Goal: Answer question/provide support: Share knowledge or assist other users

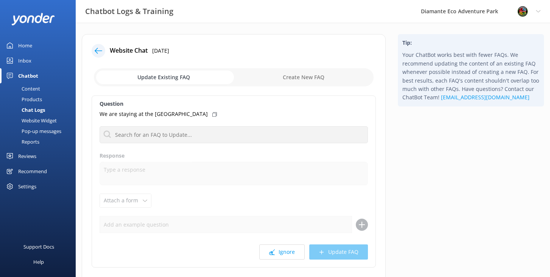
scroll to position [5, 0]
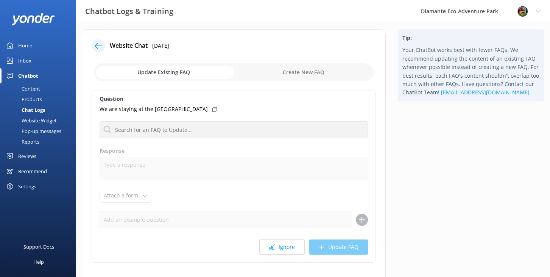
click at [31, 45] on div "Home" at bounding box center [25, 45] width 14 height 15
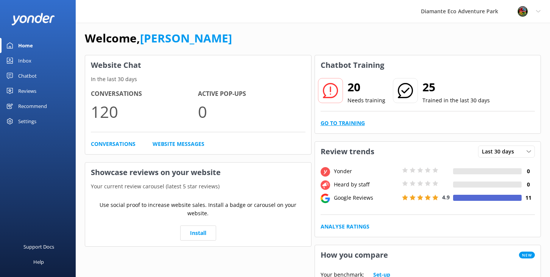
click at [342, 123] on link "Go to Training" at bounding box center [342, 123] width 44 height 8
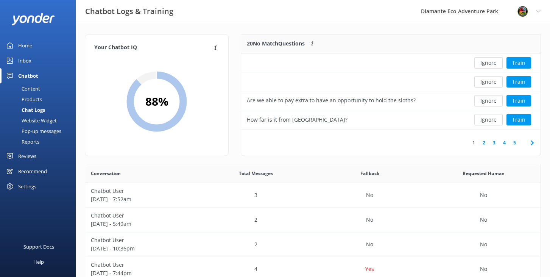
scroll to position [95, 299]
click at [521, 99] on button "Train" at bounding box center [518, 100] width 25 height 11
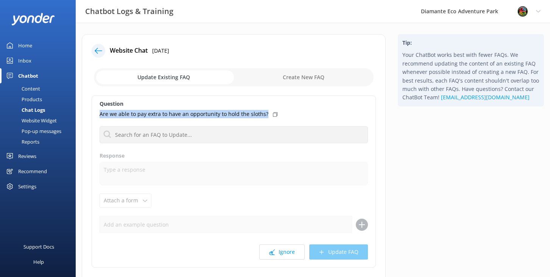
drag, startPoint x: 266, startPoint y: 113, endPoint x: 98, endPoint y: 113, distance: 167.6
click at [98, 113] on div "Question Are we able to pay extra to have an opportunity to hold the sloths? No…" at bounding box center [234, 181] width 284 height 172
copy p "Are we able to pay extra to have an opportunity to hold the sloths?"
click at [301, 80] on input "checkbox" at bounding box center [234, 77] width 280 height 18
checkbox input "true"
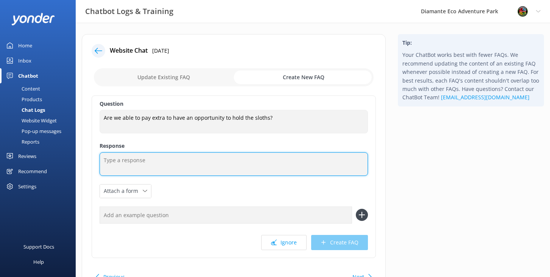
click at [123, 160] on textarea at bounding box center [234, 163] width 268 height 23
paste textarea "Thank you so much for your interest! In [GEOGRAPHIC_DATA], wildlife law does no…"
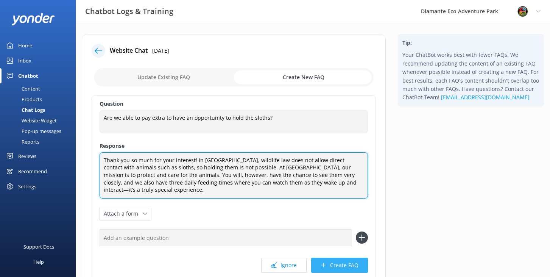
type textarea "Thank you so much for your interest! In [GEOGRAPHIC_DATA], wildlife law does no…"
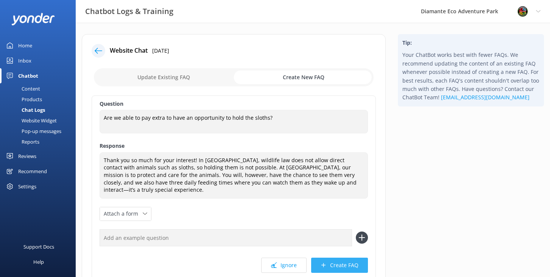
click at [334, 259] on button "Create FAQ" at bounding box center [339, 264] width 57 height 15
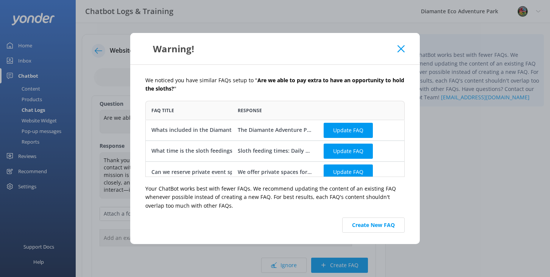
scroll to position [76, 259]
click at [367, 226] on button "Create New FAQ" at bounding box center [373, 224] width 62 height 15
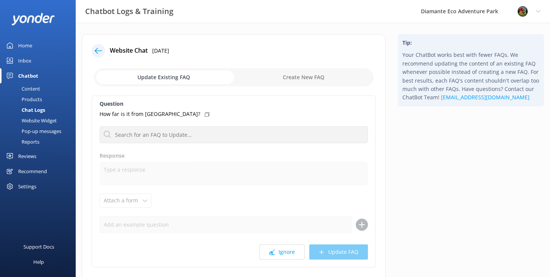
click at [31, 58] on link "Inbox" at bounding box center [38, 60] width 76 height 15
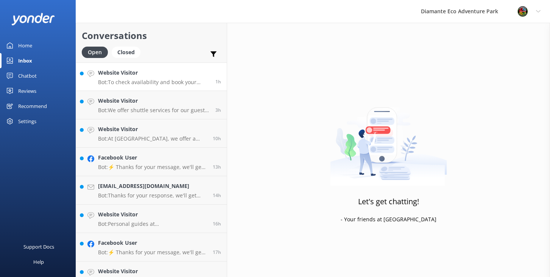
click at [123, 84] on p "Bot: To check availability and book your adventure at [GEOGRAPHIC_DATA], please…" at bounding box center [154, 82] width 112 height 7
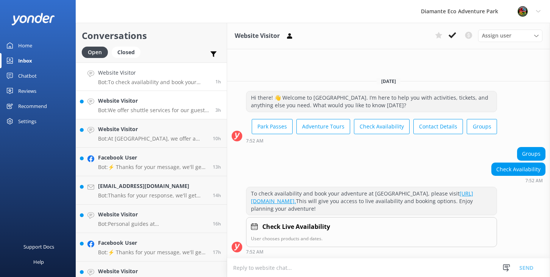
click at [124, 107] on p "Bot: We offer shuttle services for our guests! If you're staying at [GEOGRAPHIC…" at bounding box center [154, 110] width 112 height 7
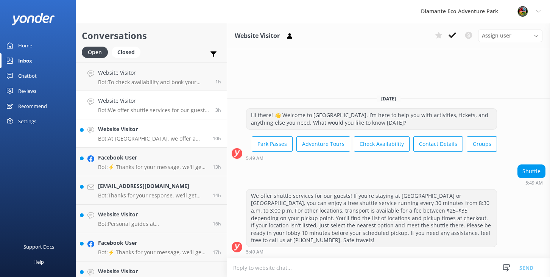
click at [125, 133] on h4 "Website Visitor" at bounding box center [152, 129] width 109 height 8
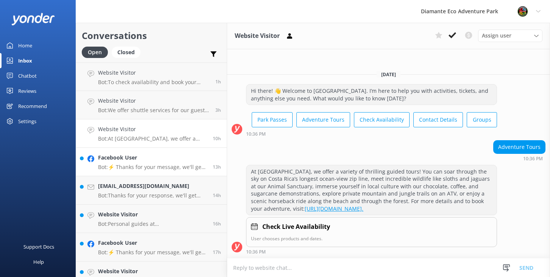
click at [117, 160] on h4 "Facebook User" at bounding box center [152, 157] width 109 height 8
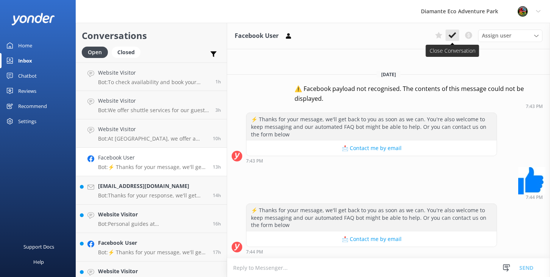
click at [451, 38] on icon at bounding box center [452, 35] width 8 height 8
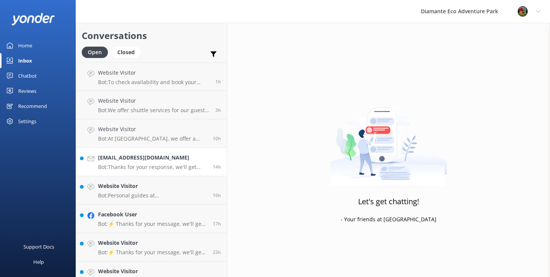
click at [139, 168] on p "Bot: Thanks for your response, we'll get back to you as soon as we can during o…" at bounding box center [152, 166] width 109 height 7
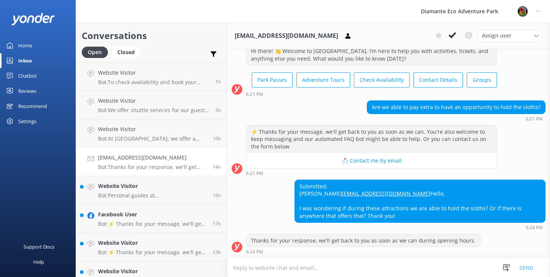
click at [251, 272] on textarea at bounding box center [388, 267] width 323 height 19
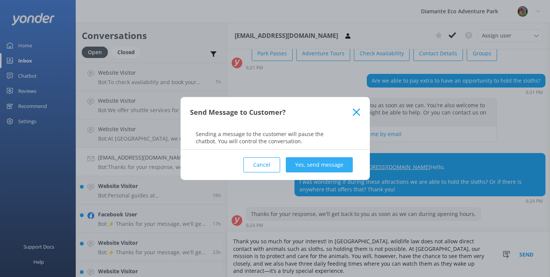
scroll to position [65, 0]
type textarea "Thank you so much for your interest! In [GEOGRAPHIC_DATA], wildlife law does no…"
click at [333, 164] on button "Yes, send message" at bounding box center [319, 164] width 67 height 15
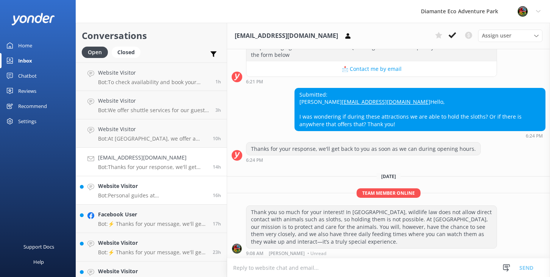
scroll to position [132, 0]
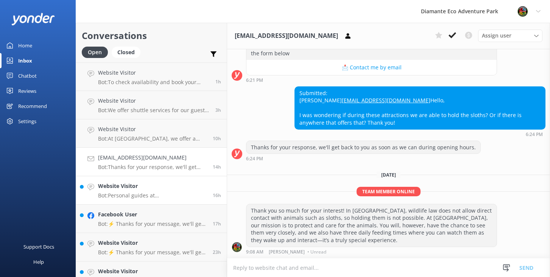
click at [129, 194] on p "Bot: Personal guides at [GEOGRAPHIC_DATA] are available for $45 per hour with a…" at bounding box center [152, 195] width 109 height 7
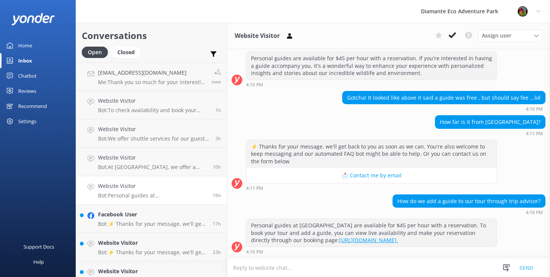
scroll to position [581, 0]
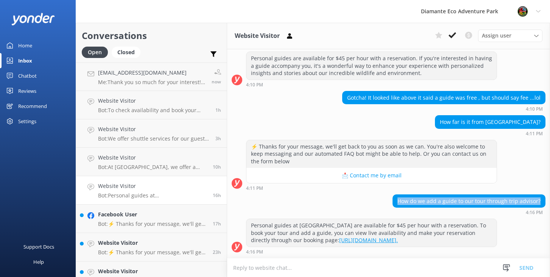
drag, startPoint x: 398, startPoint y: 186, endPoint x: 552, endPoint y: 187, distance: 154.0
click at [549, 187] on html "Diamante Eco Adventure Park Profile Settings Logout Home Inbox Chatbot Content …" at bounding box center [275, 138] width 550 height 277
copy div "How do we add a guide to our tour through trip advisor?"
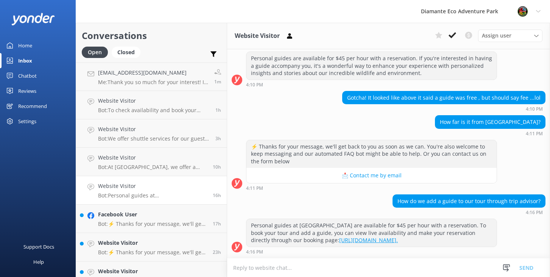
click at [261, 268] on textarea at bounding box center [388, 267] width 323 height 19
paste textarea "Thank you for your message! If you’d like to add a private guide to your tour b…"
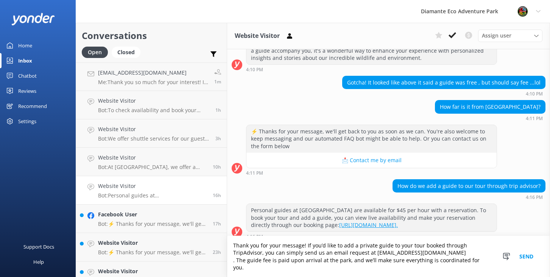
scroll to position [596, 0]
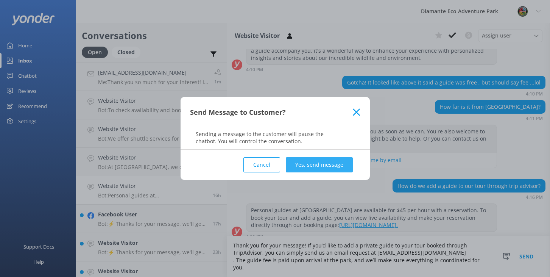
type textarea "Thank you for your message! If you’d like to add a private guide to your tour b…"
click at [331, 167] on button "Yes, send message" at bounding box center [319, 164] width 67 height 15
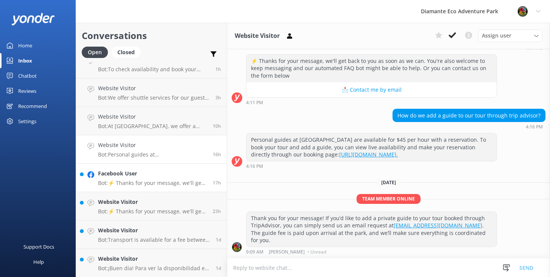
scroll to position [43, 0]
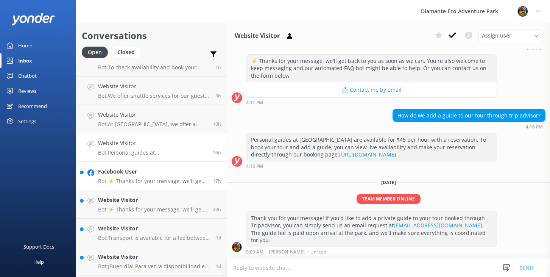
click at [127, 173] on h4 "Facebook User" at bounding box center [152, 171] width 109 height 8
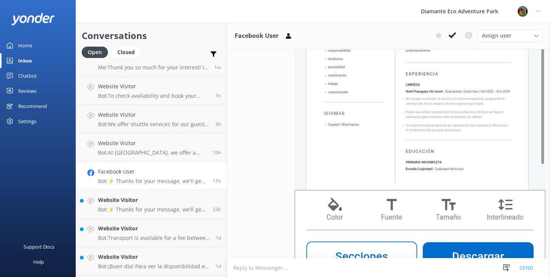
scroll to position [390, 0]
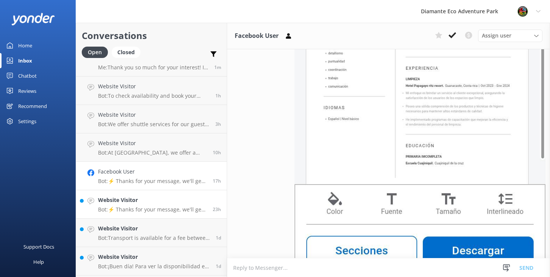
click at [114, 204] on h4 "Website Visitor" at bounding box center [152, 200] width 109 height 8
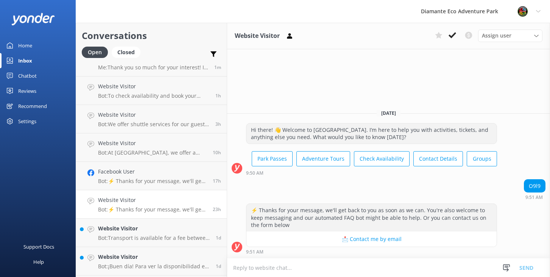
click at [25, 43] on div "Home" at bounding box center [25, 45] width 14 height 15
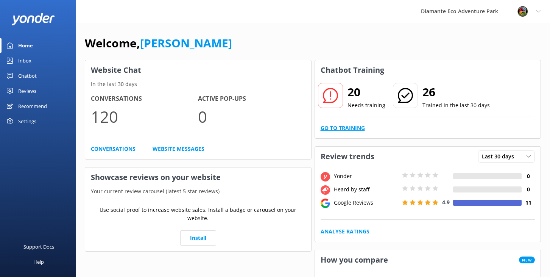
click at [345, 129] on link "Go to Training" at bounding box center [342, 128] width 44 height 8
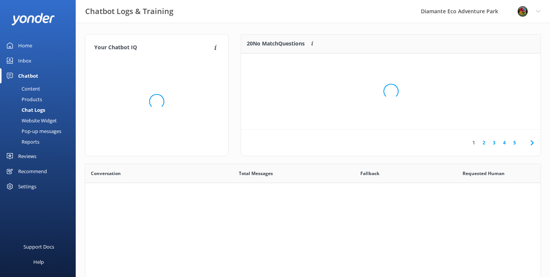
scroll to position [265, 455]
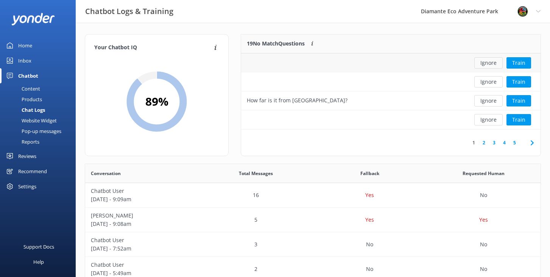
click at [487, 63] on button "Ignore" at bounding box center [488, 62] width 28 height 11
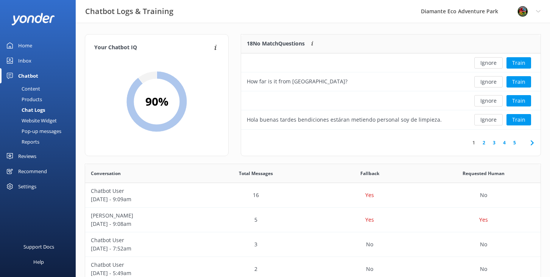
click at [487, 63] on button "Ignore" at bounding box center [488, 62] width 28 height 11
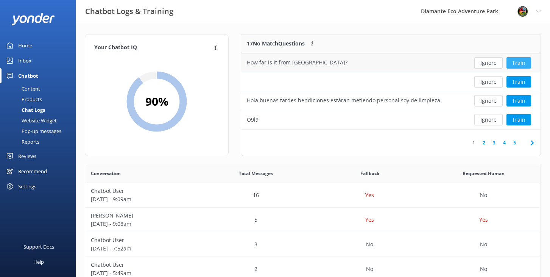
click at [518, 63] on button "Train" at bounding box center [518, 62] width 25 height 11
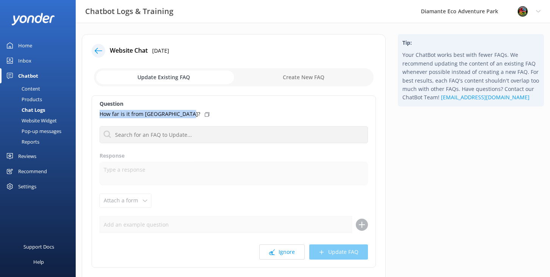
drag, startPoint x: 184, startPoint y: 113, endPoint x: 93, endPoint y: 114, distance: 91.2
click at [93, 114] on div "Question How far is it from [GEOGRAPHIC_DATA]? No FAQs available Response Attac…" at bounding box center [234, 181] width 284 height 172
copy p "How far is it from [GEOGRAPHIC_DATA]?"
click at [296, 73] on input "checkbox" at bounding box center [234, 77] width 280 height 18
checkbox input "true"
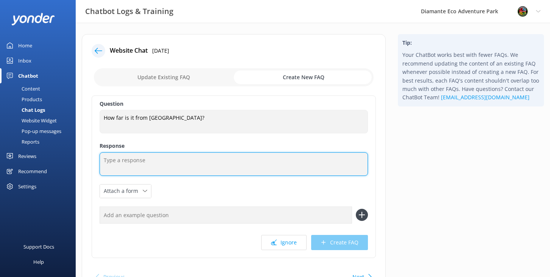
click at [127, 159] on textarea at bounding box center [234, 163] width 268 height 23
paste textarea "We are located just 20 minutes by boat or about 35 minutes by car from the [GEO…"
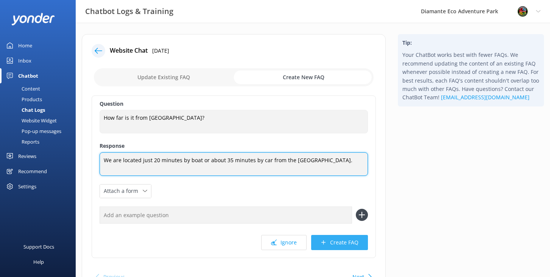
type textarea "We are located just 20 minutes by boat or about 35 minutes by car from the [GEO…"
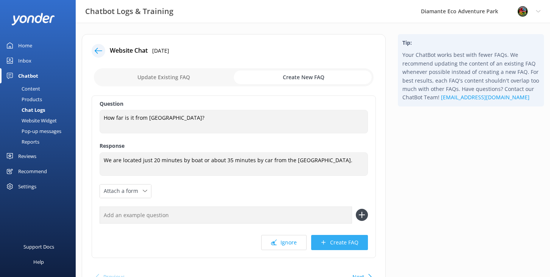
click at [340, 246] on button "Create FAQ" at bounding box center [339, 242] width 57 height 15
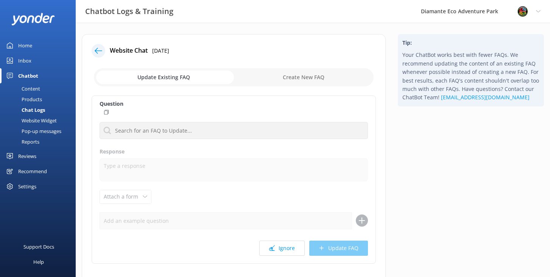
click at [24, 45] on div "Home" at bounding box center [25, 45] width 14 height 15
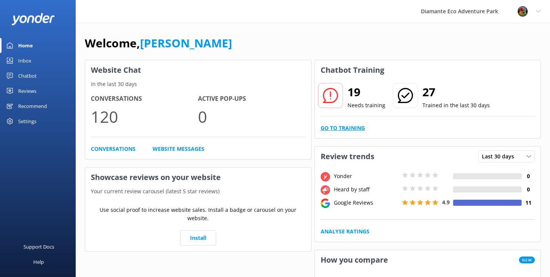
click at [334, 127] on link "Go to Training" at bounding box center [342, 128] width 44 height 8
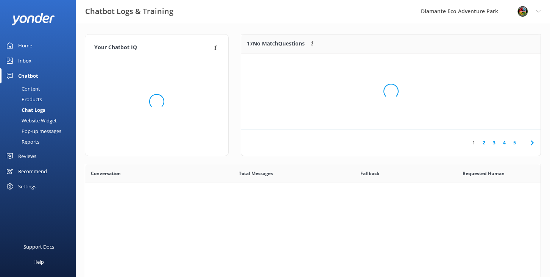
scroll to position [265, 455]
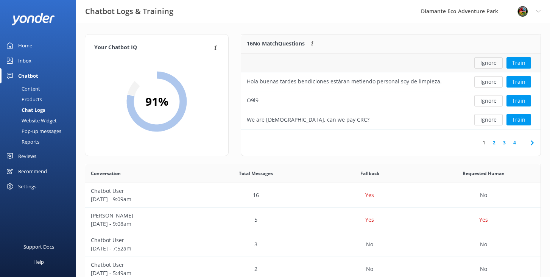
click at [491, 62] on button "Ignore" at bounding box center [488, 62] width 28 height 11
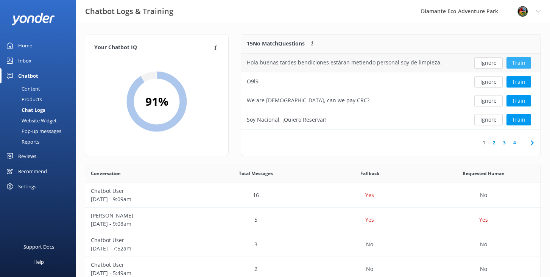
click at [526, 62] on button "Train" at bounding box center [518, 62] width 25 height 11
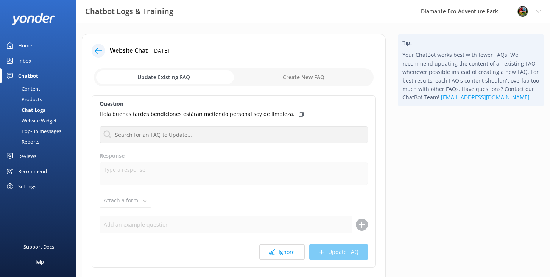
click at [179, 111] on p "Hola buenas tardes bendiciones estáran metiendo personal soy de limpieza." at bounding box center [197, 114] width 195 height 8
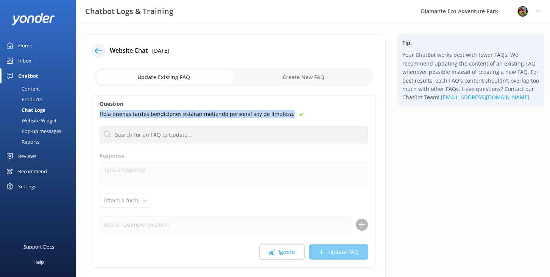
click at [179, 111] on p "Hola buenas tardes bendiciones estáran metiendo personal soy de limpieza." at bounding box center [197, 114] width 195 height 8
click at [179, 110] on p "Hola buenas tardes bendiciones estáran metiendo personal soy de limpieza." at bounding box center [197, 114] width 195 height 8
copy div "Hola buenas tardes bendiciones estáran metiendo personal soy de limpieza."
click at [303, 74] on input "checkbox" at bounding box center [234, 77] width 280 height 18
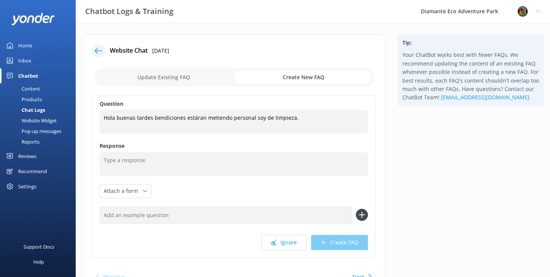
click at [298, 79] on input "checkbox" at bounding box center [234, 77] width 280 height 18
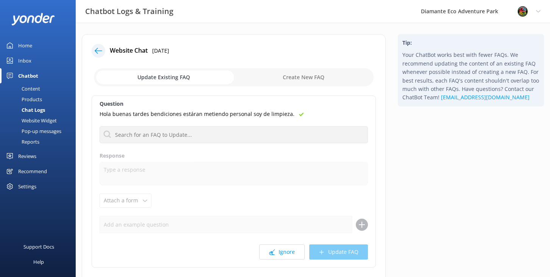
click at [297, 73] on input "checkbox" at bounding box center [234, 77] width 280 height 18
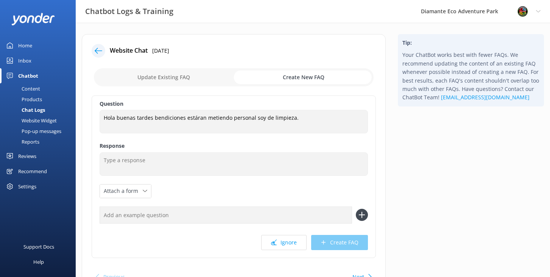
click at [173, 77] on input "checkbox" at bounding box center [234, 77] width 280 height 18
checkbox input "false"
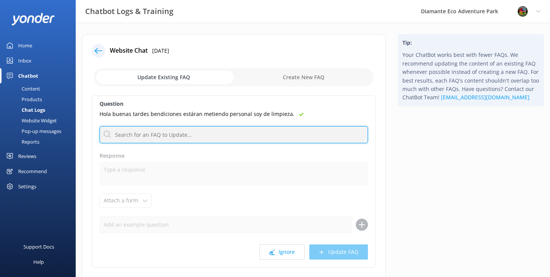
click at [150, 136] on input "text" at bounding box center [234, 134] width 268 height 17
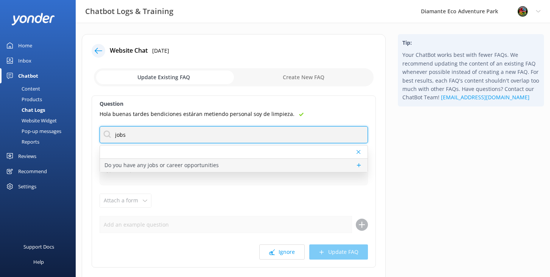
type input "jobs"
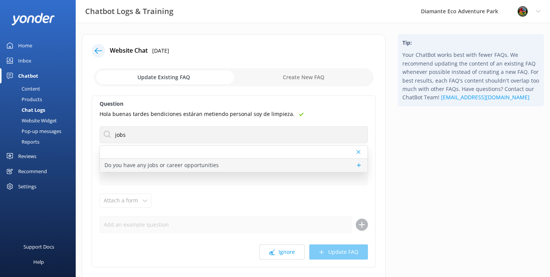
click at [150, 167] on p "Do you have any jobs or career opportunities" at bounding box center [161, 165] width 114 height 8
type textarea "We are always looking for proactive, customer-focused professionals to join our…"
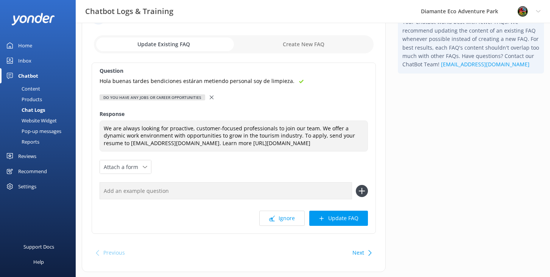
scroll to position [35, 0]
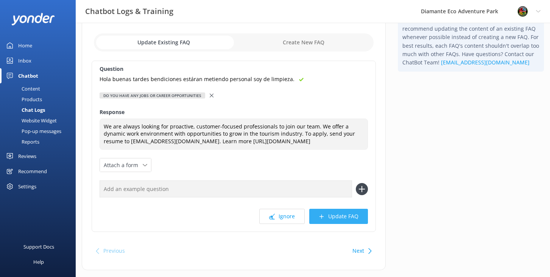
click at [341, 219] on button "Update FAQ" at bounding box center [338, 215] width 59 height 15
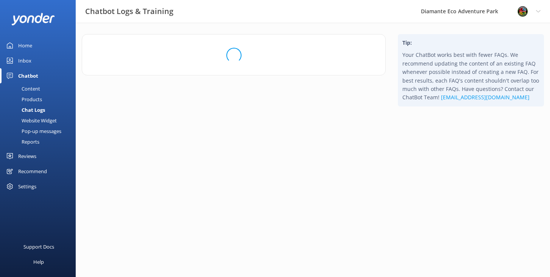
scroll to position [0, 0]
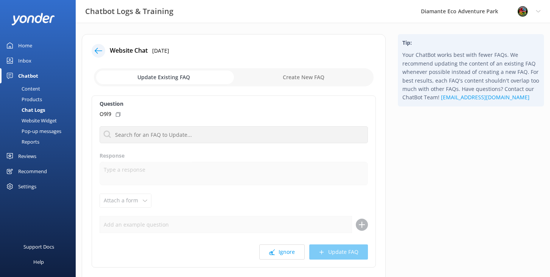
click at [20, 58] on div "Inbox" at bounding box center [24, 60] width 13 height 15
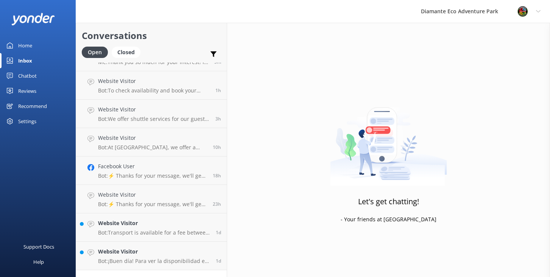
scroll to position [51, 0]
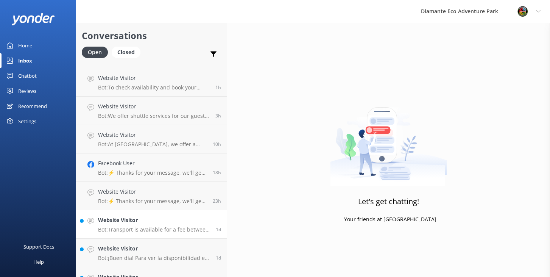
click at [144, 222] on h4 "Website Visitor" at bounding box center [154, 220] width 112 height 8
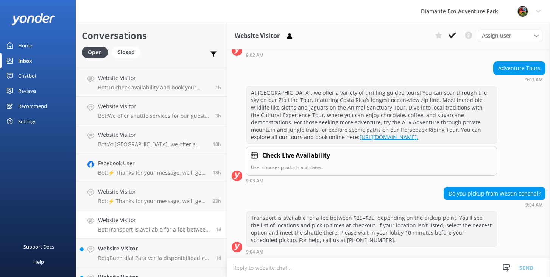
scroll to position [56, 0]
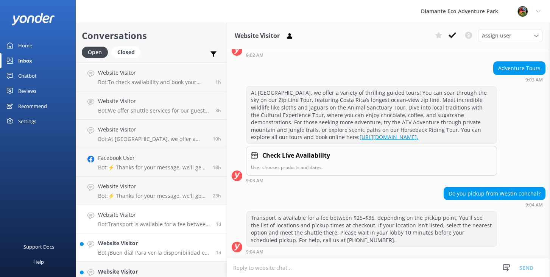
click at [118, 247] on h4 "Website Visitor" at bounding box center [154, 243] width 112 height 8
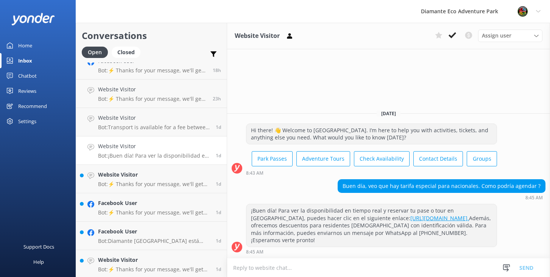
scroll to position [159, 0]
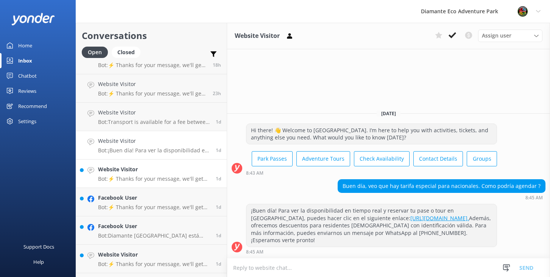
click at [115, 177] on p "Bot: ⚡ Thanks for your message, we'll get back to you as soon as we can. You're…" at bounding box center [154, 178] width 112 height 7
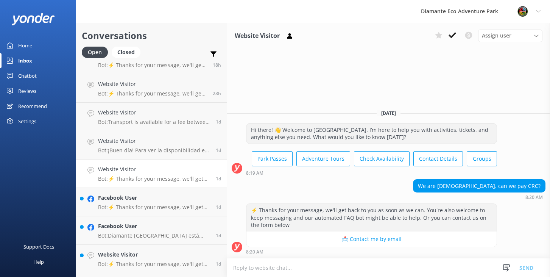
click at [253, 267] on textarea at bounding box center [388, 267] width 323 height 19
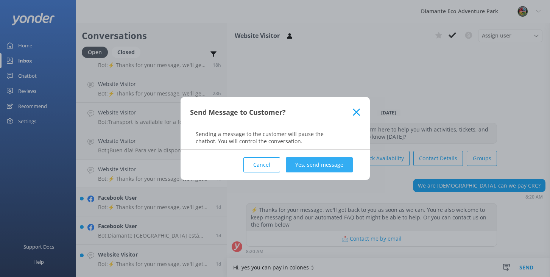
type textarea "Hi, yes you can pay in colones :)"
click at [322, 169] on button "Yes, send message" at bounding box center [319, 164] width 67 height 15
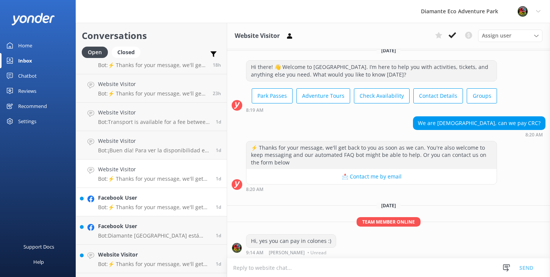
scroll to position [9, 0]
click at [118, 206] on p "Bot: ⚡ Thanks for your message, we'll get back to you as soon as we can. You're…" at bounding box center [154, 207] width 112 height 7
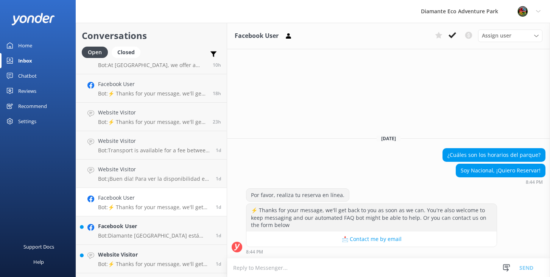
click at [295, 267] on textarea at bounding box center [388, 267] width 323 height 19
type textarea "H"
click at [143, 230] on h4 "Facebook User" at bounding box center [154, 226] width 112 height 8
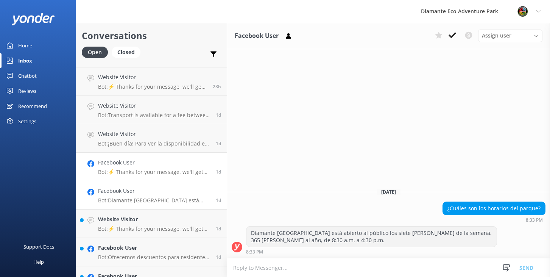
scroll to position [194, 0]
click at [123, 223] on div "Website Visitor Bot: ⚡ Thanks for your message, we'll get back to you as soon a…" at bounding box center [154, 223] width 112 height 17
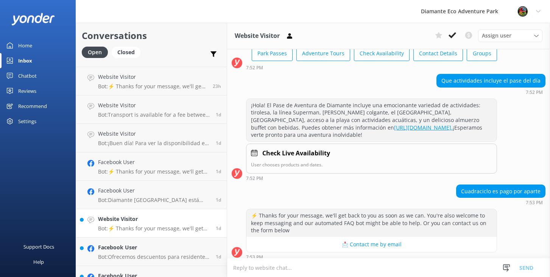
scroll to position [56, 0]
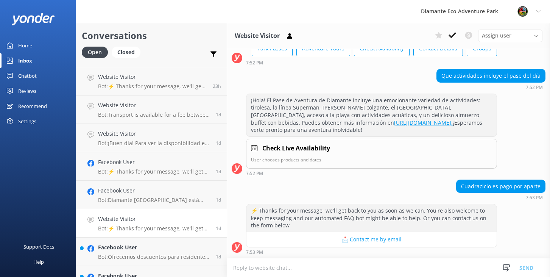
click at [269, 267] on textarea at bounding box center [388, 267] width 323 height 19
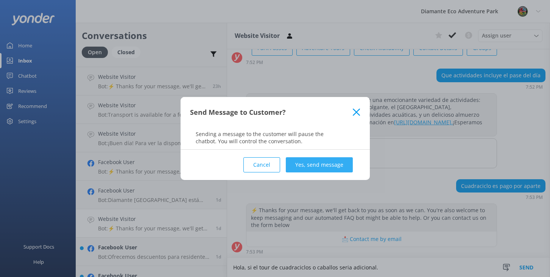
type textarea "Hola, si el tour de cuadraciclos o caballos seria adicional."
click at [332, 162] on button "Yes, send message" at bounding box center [319, 164] width 67 height 15
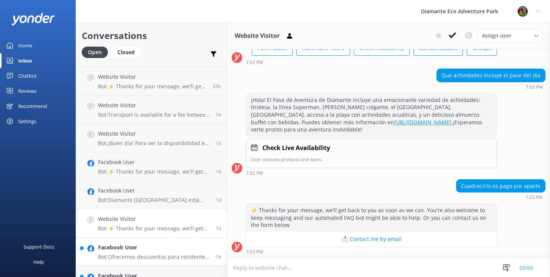
scroll to position [56, 0]
click at [110, 251] on h4 "Facebook User" at bounding box center [154, 247] width 112 height 8
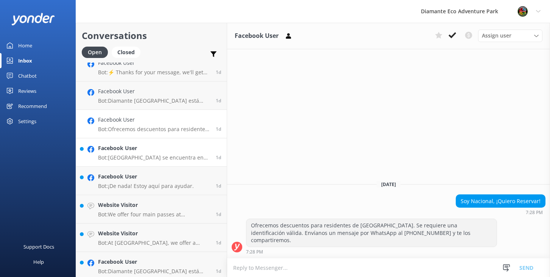
scroll to position [324, 0]
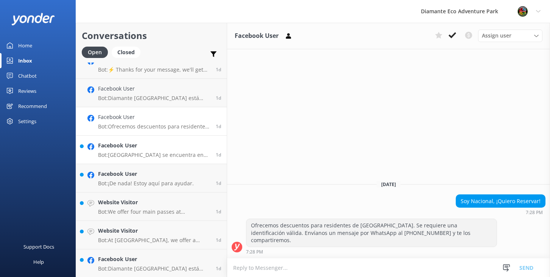
click at [124, 152] on p "Bot: [GEOGRAPHIC_DATA] se encuentra en RIU Hotel [STREET_ADDRESS]. Para obtener…" at bounding box center [154, 154] width 112 height 7
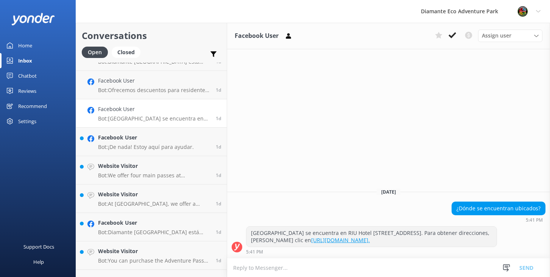
scroll to position [365, 0]
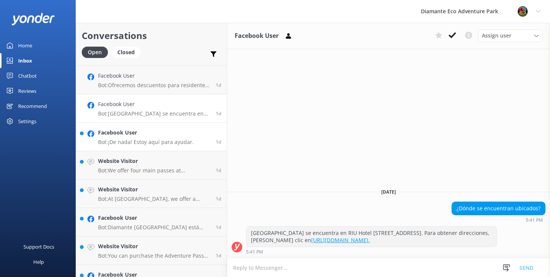
click at [118, 133] on h4 "Facebook User" at bounding box center [146, 132] width 96 height 8
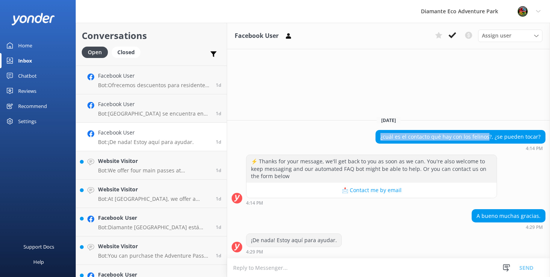
drag, startPoint x: 384, startPoint y: 138, endPoint x: 491, endPoint y: 138, distance: 106.3
click at [491, 138] on div "¿cuál es el contacto qué hay con los felinos?, ¿se pueden tocar?" at bounding box center [460, 136] width 169 height 13
drag, startPoint x: 543, startPoint y: 135, endPoint x: 381, endPoint y: 127, distance: 162.1
click at [381, 127] on div "[DATE] ¿cuál es el contacto qué hay con los felinos?, ¿se pueden tocar? 4:14 PM…" at bounding box center [388, 184] width 323 height 148
copy div "¿cuál es el contacto qué hay con los felinos?, ¿se pueden tocar?"
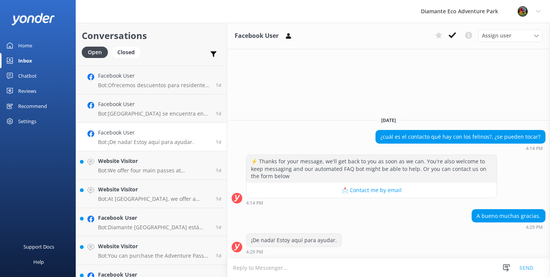
click at [263, 266] on textarea at bounding box center [388, 267] width 323 height 19
paste textarea "Gracias por tu consulta. [PERSON_NAME] de vida [PERSON_NAME] en [GEOGRAPHIC_DAT…"
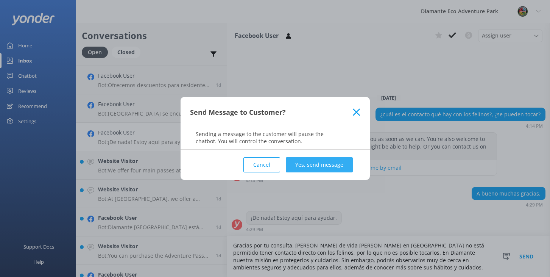
type textarea "Gracias por tu consulta. [PERSON_NAME] de vida [PERSON_NAME] en [GEOGRAPHIC_DAT…"
click at [325, 162] on button "Yes, send message" at bounding box center [319, 164] width 67 height 15
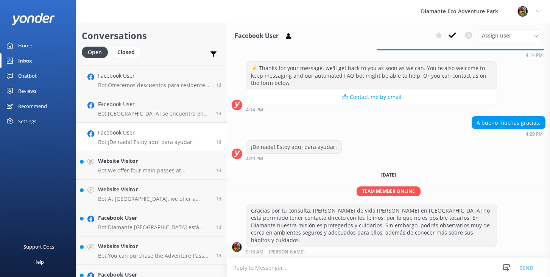
scroll to position [25, 0]
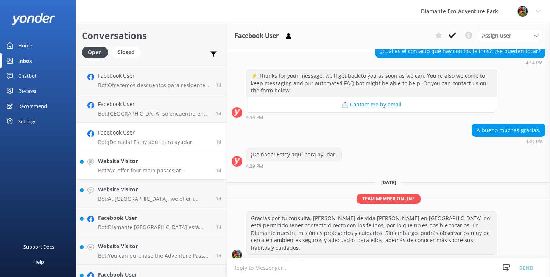
click at [107, 157] on h4 "Website Visitor" at bounding box center [154, 161] width 112 height 8
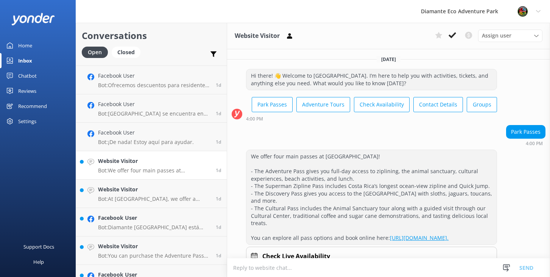
scroll to position [44, 0]
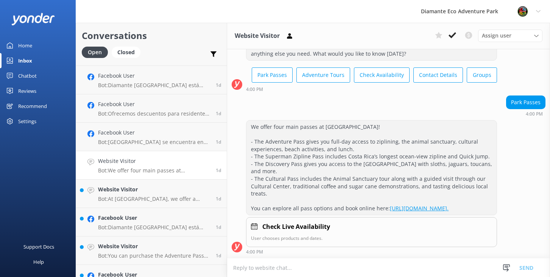
click at [127, 171] on p "Bot: We offer four main passes at [GEOGRAPHIC_DATA]! - The Adventure Pass gives…" at bounding box center [154, 170] width 112 height 7
click at [132, 196] on p "Bot: At [GEOGRAPHIC_DATA], we offer a variety of thrilling guided tours! You ca…" at bounding box center [154, 198] width 112 height 7
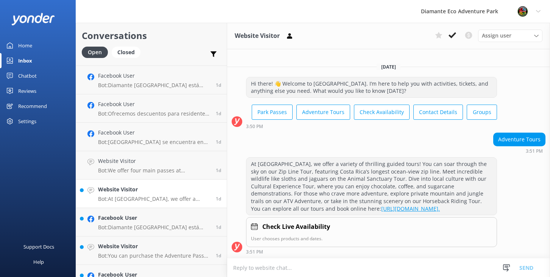
scroll to position [7, 0]
click at [129, 219] on h4 "Facebook User" at bounding box center [154, 217] width 112 height 8
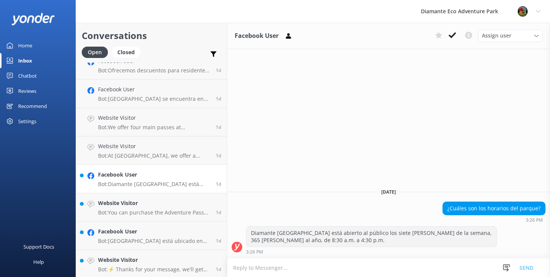
scroll to position [418, 0]
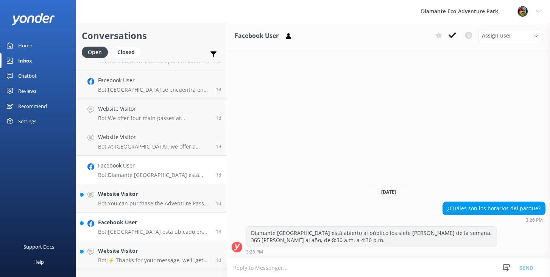
click at [121, 231] on p "Bot: [GEOGRAPHIC_DATA] está ubicado en RIU Hotel [STREET_ADDRESS]. Para obtener…" at bounding box center [154, 231] width 112 height 7
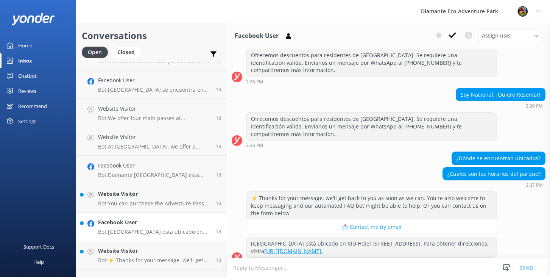
scroll to position [48, 0]
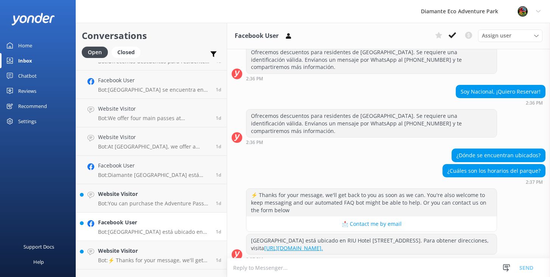
click at [24, 42] on div "Home" at bounding box center [25, 45] width 14 height 15
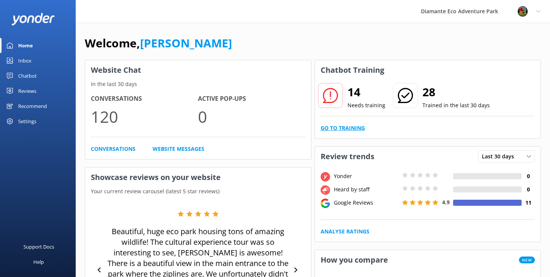
click at [338, 130] on link "Go to Training" at bounding box center [342, 128] width 44 height 8
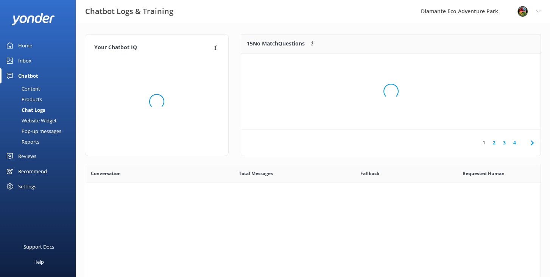
scroll to position [265, 455]
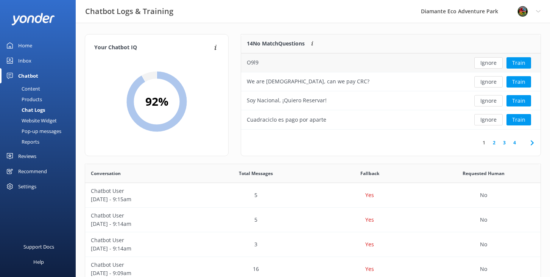
click at [345, 66] on div "O9l9" at bounding box center [353, 62] width 224 height 19
click at [256, 62] on div "O9l9" at bounding box center [253, 62] width 12 height 8
click at [519, 83] on button "Train" at bounding box center [518, 81] width 25 height 11
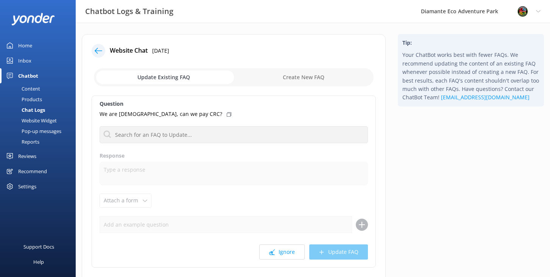
click at [177, 79] on input "checkbox" at bounding box center [234, 77] width 280 height 18
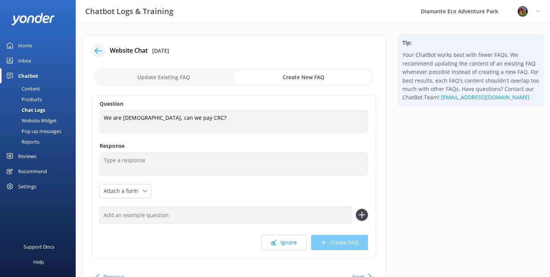
click at [185, 78] on input "checkbox" at bounding box center [234, 77] width 280 height 18
checkbox input "false"
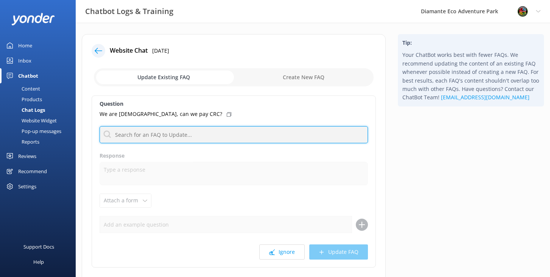
click at [127, 136] on input "text" at bounding box center [234, 134] width 268 height 17
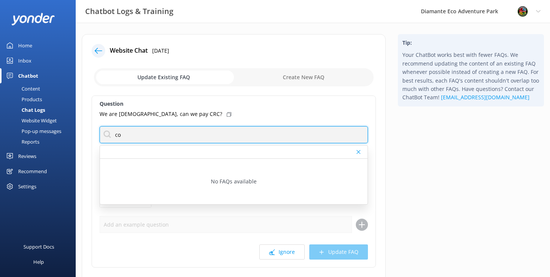
type input "c"
type input "u"
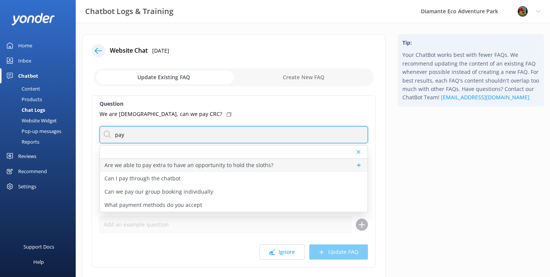
scroll to position [8, 0]
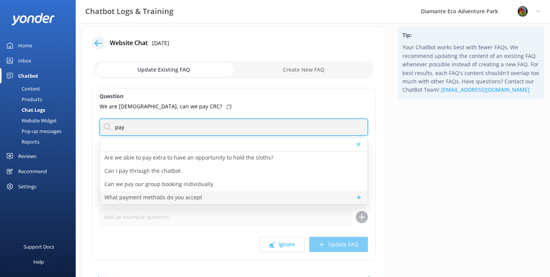
type input "pay"
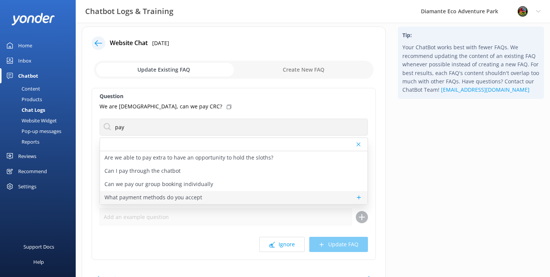
click at [193, 196] on p "What payment methods do you accept" at bounding box center [153, 197] width 98 height 8
type textarea "We accept major credit/debit cards and cash in both colones and US dollars."
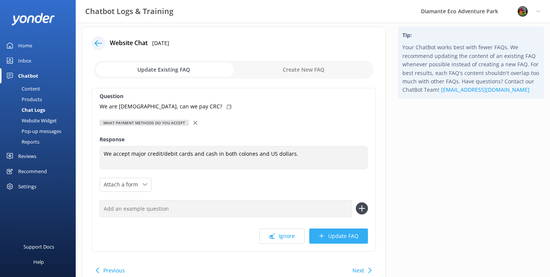
click at [344, 238] on button "Update FAQ" at bounding box center [338, 235] width 59 height 15
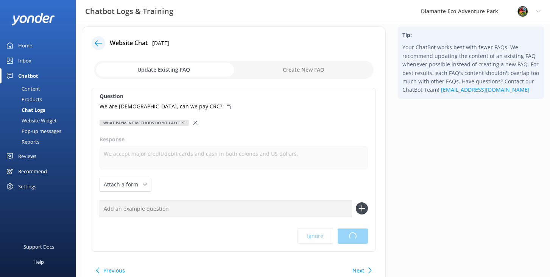
scroll to position [0, 0]
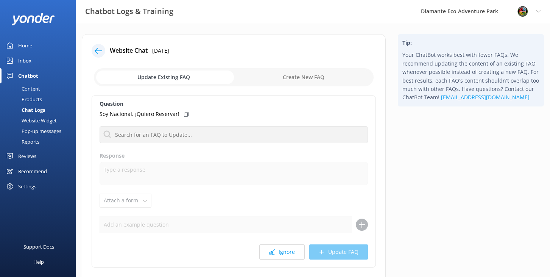
click at [95, 48] on icon at bounding box center [99, 51] width 8 height 8
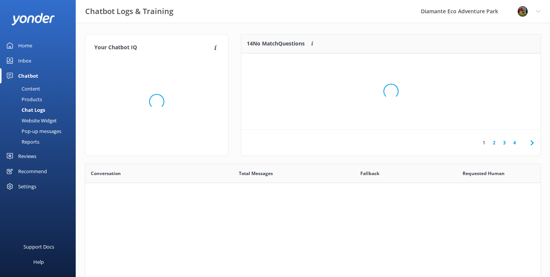
scroll to position [265, 455]
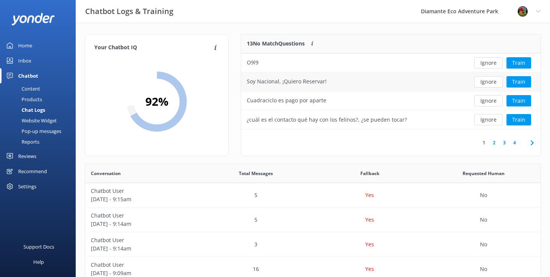
click at [287, 81] on div "Soy Nacional, ¡Quiero Reservar!" at bounding box center [287, 81] width 80 height 8
click at [523, 80] on button "Train" at bounding box center [518, 81] width 25 height 11
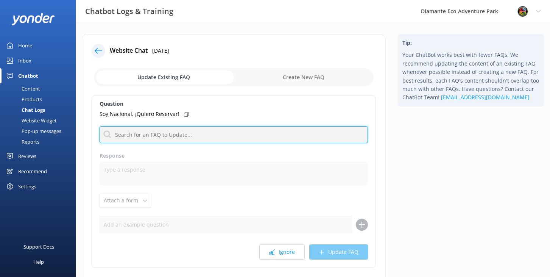
click at [128, 132] on input "text" at bounding box center [234, 134] width 268 height 17
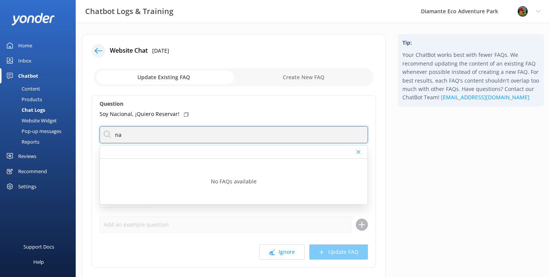
type input "n"
drag, startPoint x: 133, startPoint y: 136, endPoint x: 108, endPoint y: 136, distance: 25.4
click at [108, 136] on input "national" at bounding box center [234, 134] width 268 height 17
type input "resident"
drag, startPoint x: 139, startPoint y: 134, endPoint x: 89, endPoint y: 134, distance: 50.3
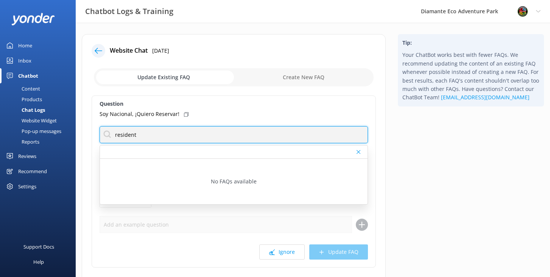
click at [89, 134] on div "Website Chat [DATE] Update Existing FAQ Create New FAQ Question Soy Nacional, ¡…" at bounding box center [234, 169] width 304 height 271
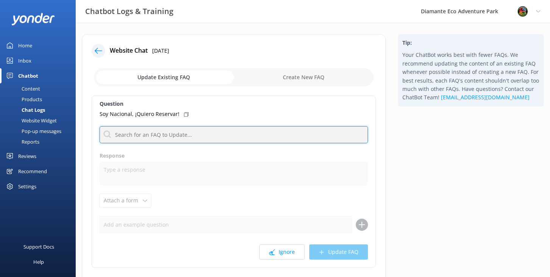
click at [137, 135] on input "text" at bounding box center [234, 134] width 268 height 17
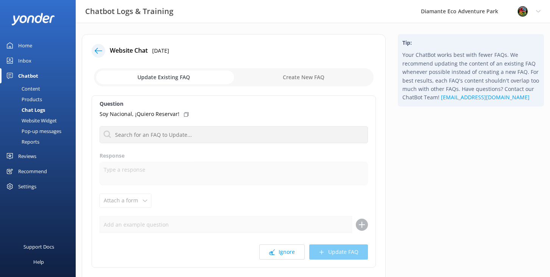
click at [273, 116] on div "Soy Nacional, ¡Quiero Reservar!" at bounding box center [234, 114] width 268 height 8
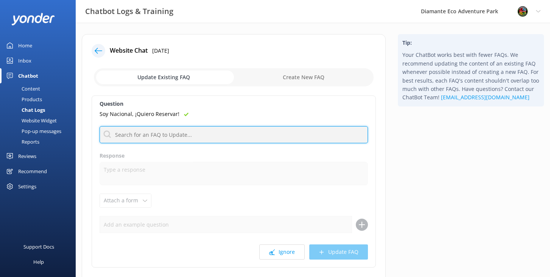
click at [153, 142] on input "text" at bounding box center [234, 134] width 268 height 17
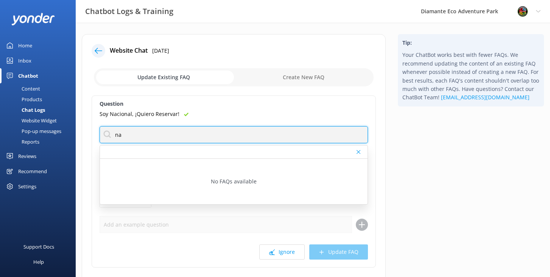
type input "n"
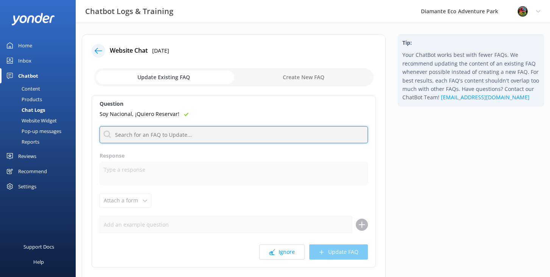
click at [131, 133] on input "text" at bounding box center [234, 134] width 268 height 17
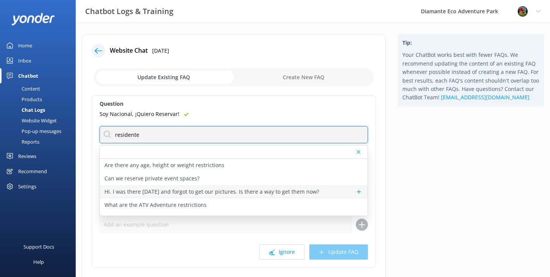
scroll to position [5, 0]
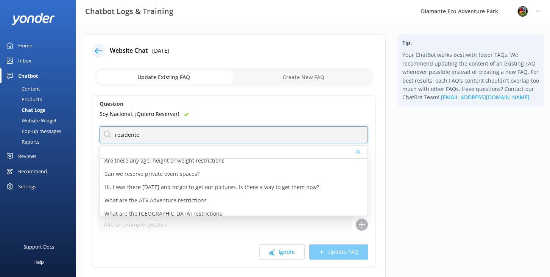
drag, startPoint x: 123, startPoint y: 137, endPoint x: 101, endPoint y: 137, distance: 22.3
click at [101, 137] on input "residente" at bounding box center [234, 134] width 268 height 17
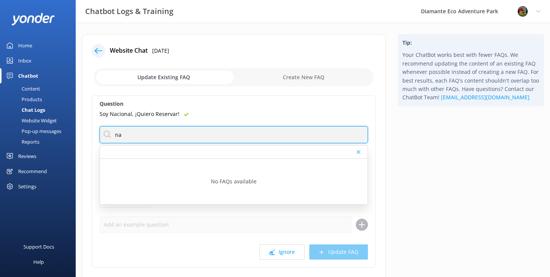
type input "n"
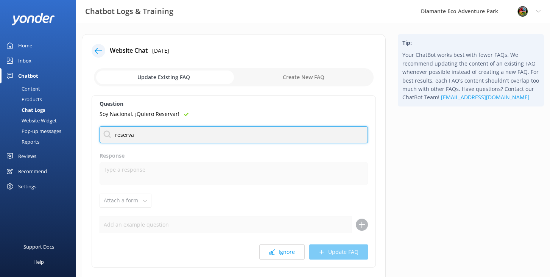
type input "reservar"
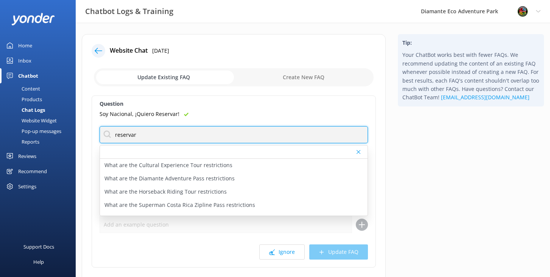
scroll to position [76, 0]
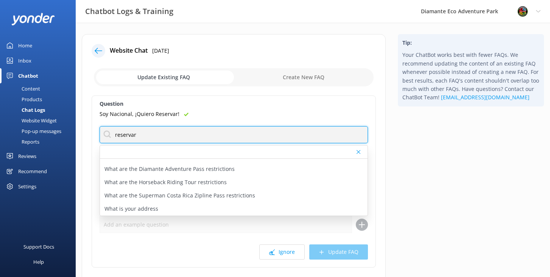
click at [147, 134] on input "reservar" at bounding box center [234, 134] width 268 height 17
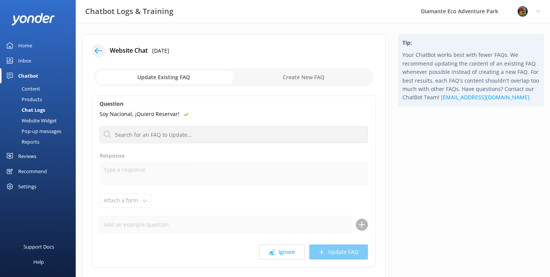
click at [33, 42] on link "Home" at bounding box center [38, 45] width 76 height 15
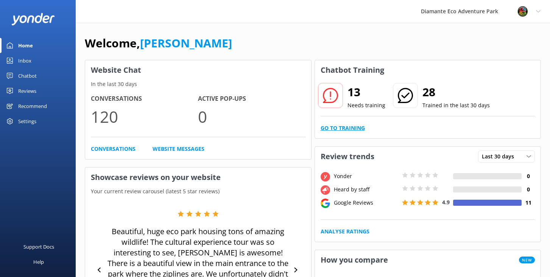
click at [344, 128] on link "Go to Training" at bounding box center [342, 128] width 44 height 8
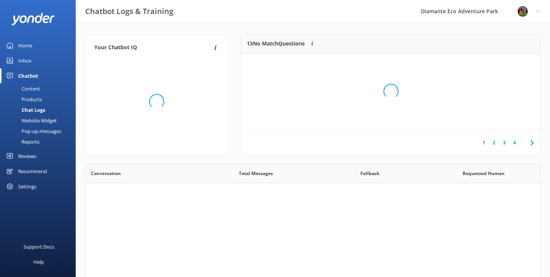
scroll to position [265, 455]
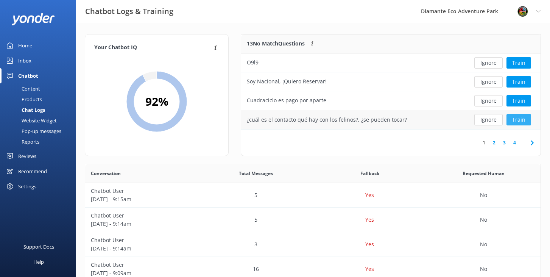
click at [526, 121] on button "Train" at bounding box center [518, 119] width 25 height 11
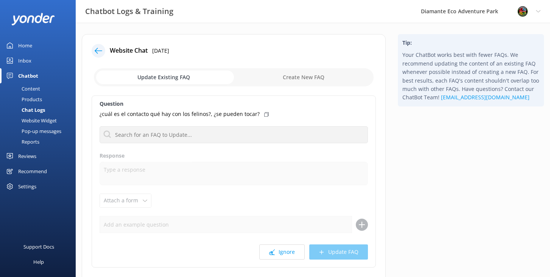
click at [298, 74] on input "checkbox" at bounding box center [234, 77] width 280 height 18
checkbox input "true"
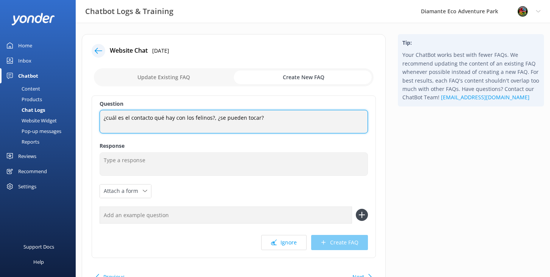
click at [148, 120] on textarea "¿cuál es el contacto qué hay con los felinos?, ¿se pueden tocar?" at bounding box center [234, 121] width 268 height 23
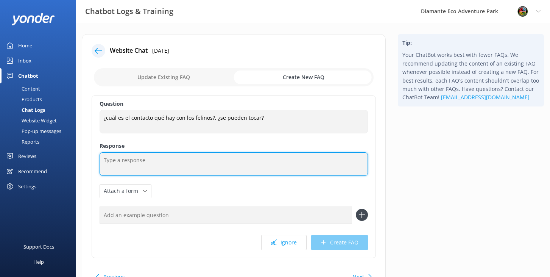
click at [113, 165] on textarea at bounding box center [234, 163] width 268 height 23
paste textarea "Gracias por tu consulta. [PERSON_NAME] de vida [PERSON_NAME] en [GEOGRAPHIC_DAT…"
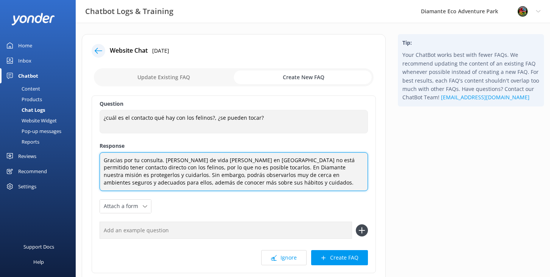
drag, startPoint x: 162, startPoint y: 159, endPoint x: 177, endPoint y: 160, distance: 15.2
click at [177, 160] on textarea "Gracias por tu consulta. [PERSON_NAME] de vida [PERSON_NAME] en [GEOGRAPHIC_DAT…" at bounding box center [234, 171] width 268 height 39
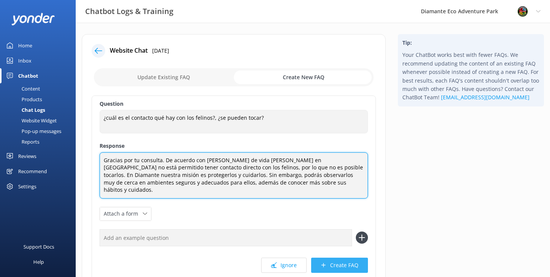
type textarea "Gracias por tu consulta. De acuerdo con [PERSON_NAME] de vida [PERSON_NAME] en …"
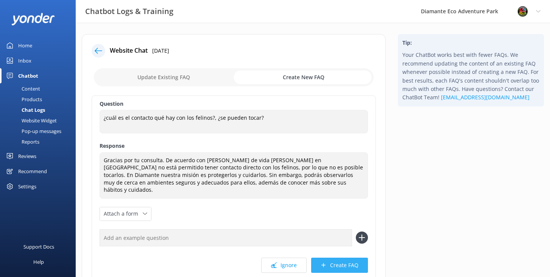
click at [348, 259] on button "Create FAQ" at bounding box center [339, 264] width 57 height 15
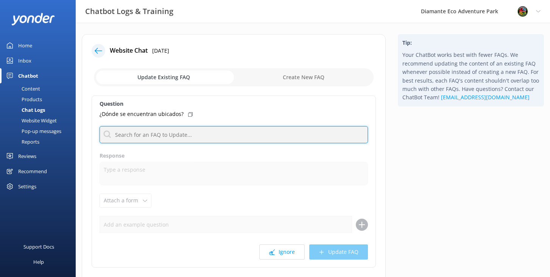
click at [134, 137] on input "text" at bounding box center [234, 134] width 268 height 17
click at [156, 138] on input "text" at bounding box center [234, 134] width 268 height 17
click at [129, 128] on input "text" at bounding box center [234, 134] width 268 height 17
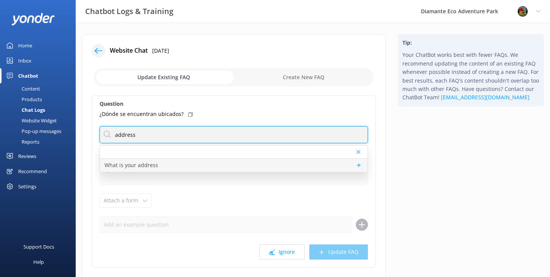
type input "address"
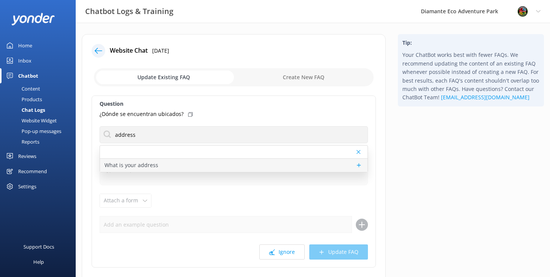
click at [147, 164] on p "What is your address" at bounding box center [131, 165] width 54 height 8
type textarea "[GEOGRAPHIC_DATA] is located at RIU Hotel [STREET_ADDRESS]. For directions, cli…"
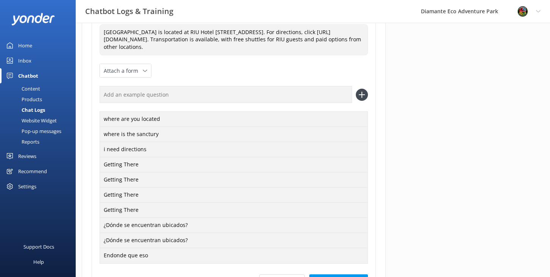
scroll to position [161, 0]
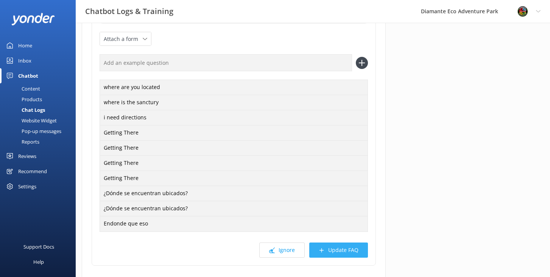
click at [341, 255] on button "Update FAQ" at bounding box center [338, 249] width 59 height 15
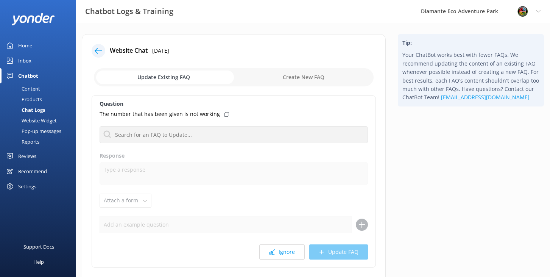
click at [96, 49] on use at bounding box center [99, 51] width 8 height 6
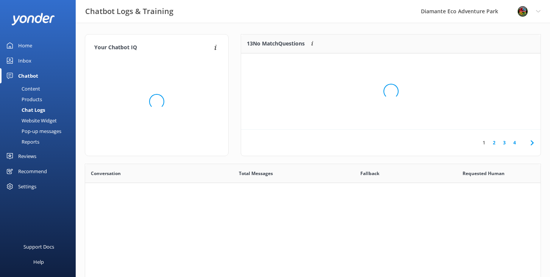
scroll to position [265, 455]
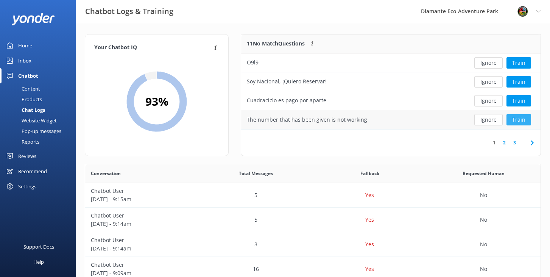
click at [521, 117] on button "Train" at bounding box center [518, 119] width 25 height 11
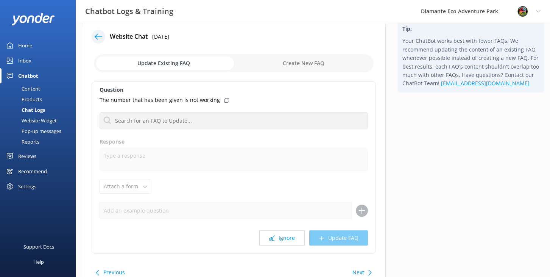
scroll to position [10, 0]
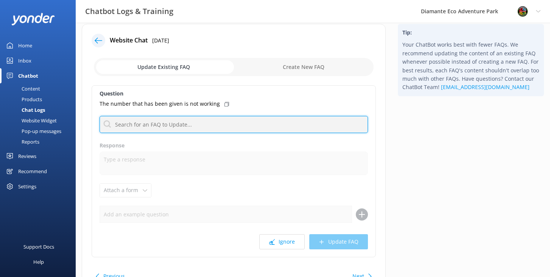
click at [138, 129] on input "text" at bounding box center [234, 124] width 268 height 17
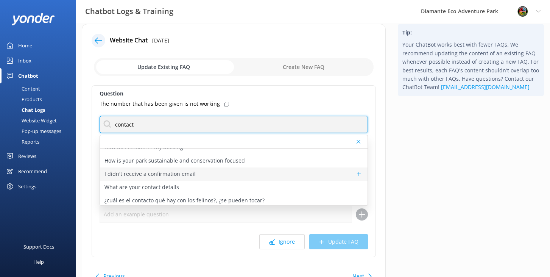
scroll to position [23, 0]
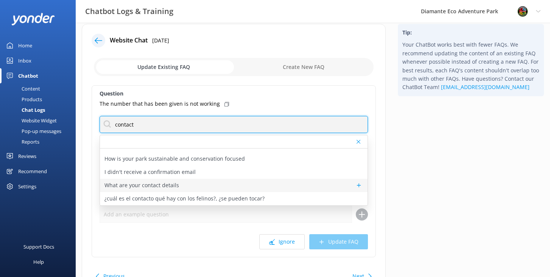
type input "contact"
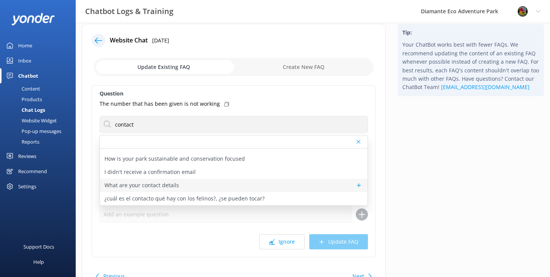
click at [159, 184] on p "What are your contact details" at bounding box center [141, 185] width 75 height 8
type textarea "You can contact the Diamante Eco Adventure Park team at [PHONE_NUMBER], WhatsAp…"
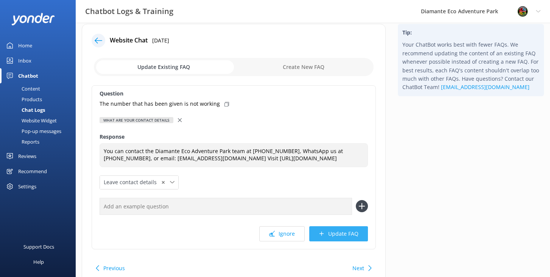
click at [345, 231] on button "Update FAQ" at bounding box center [338, 233] width 59 height 15
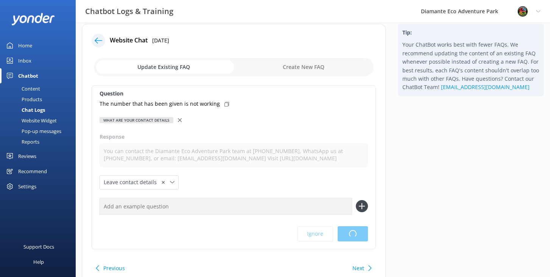
scroll to position [0, 0]
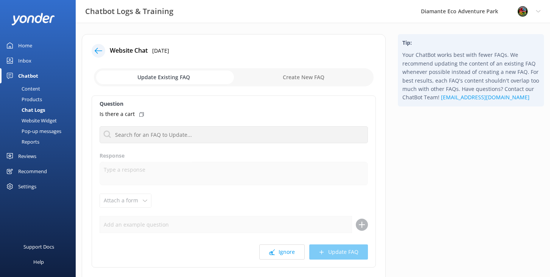
click at [26, 58] on div "Inbox" at bounding box center [24, 60] width 13 height 15
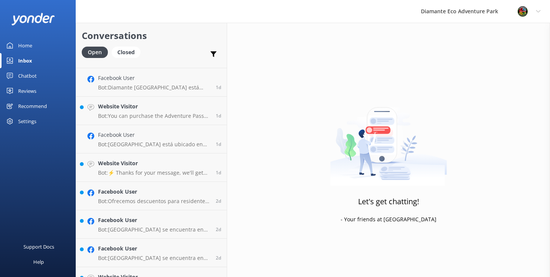
scroll to position [502, 0]
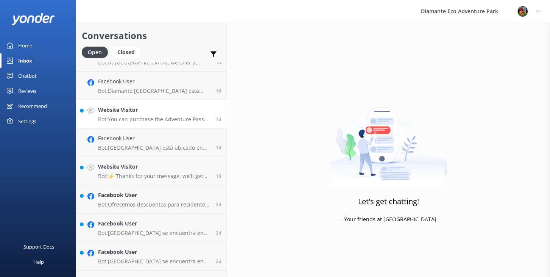
click at [154, 114] on h4 "Website Visitor" at bounding box center [154, 110] width 112 height 8
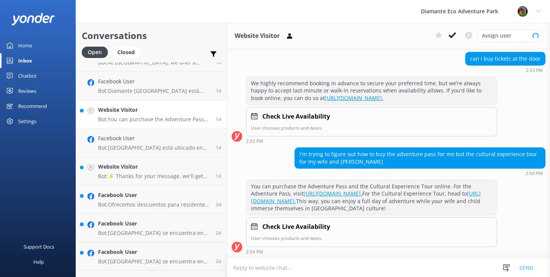
scroll to position [95, 0]
click at [113, 168] on h4 "Website Visitor" at bounding box center [154, 166] width 112 height 8
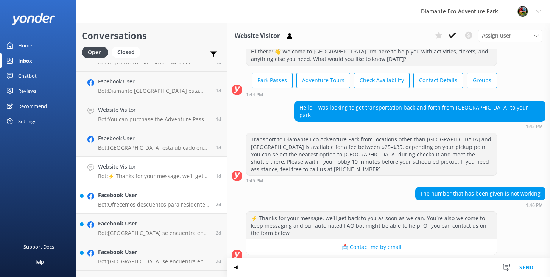
scroll to position [25, 0]
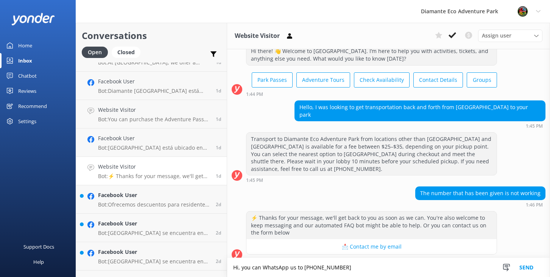
click at [316, 270] on textarea "Hi, you can WhatsApp us to [PHONE_NUMBER]" at bounding box center [388, 267] width 323 height 19
click at [316, 265] on textarea "Hi, you can WhatsApp us to [PHONE_NUMBER]" at bounding box center [388, 267] width 323 height 19
click at [327, 266] on textarea "Hi, you can WhatsApp us to [PHONE_NUMBER]" at bounding box center [388, 267] width 323 height 19
click at [353, 271] on textarea "Hi, you can WhatsApp us to [PHONE_NUMBER]" at bounding box center [388, 267] width 323 height 19
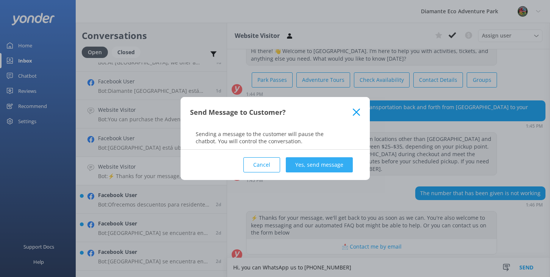
type textarea "Hi, you can WhatsApp us to [PHONE_NUMBER]"
click at [313, 162] on button "Yes, send message" at bounding box center [319, 164] width 67 height 15
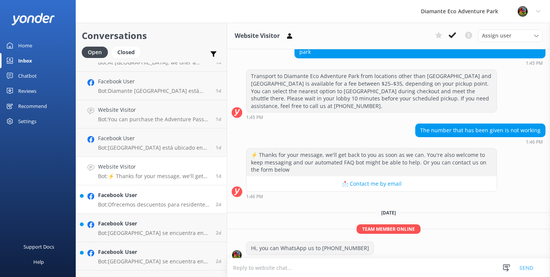
scroll to position [87, 0]
click at [127, 193] on h4 "Facebook User" at bounding box center [154, 195] width 112 height 8
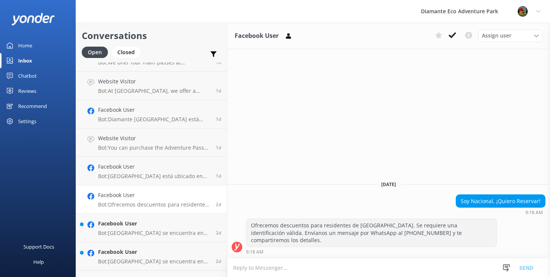
click at [468, 240] on div "Ofrecemos descuentos para residentes de [GEOGRAPHIC_DATA]. Se requiere una iden…" at bounding box center [371, 233] width 250 height 28
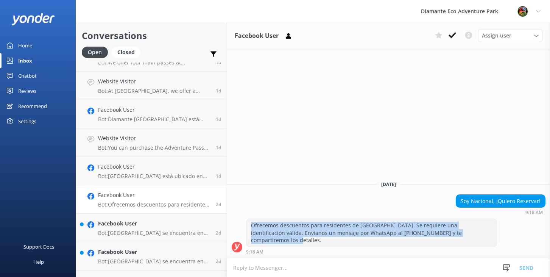
drag, startPoint x: 251, startPoint y: 234, endPoint x: 465, endPoint y: 242, distance: 214.7
click at [465, 242] on div "Ofrecemos descuentos para residentes de [GEOGRAPHIC_DATA]. Se requiere una iden…" at bounding box center [371, 233] width 250 height 28
copy div "Ofrecemos descuentos para residentes de [GEOGRAPHIC_DATA]. Se requiere una iden…"
click at [137, 226] on h4 "Facebook User" at bounding box center [154, 223] width 112 height 8
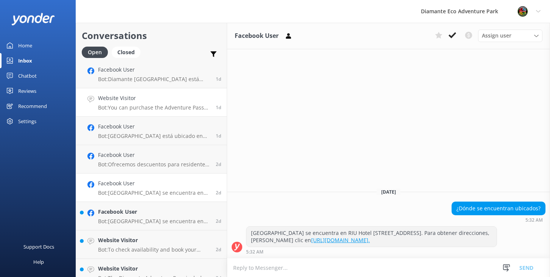
scroll to position [543, 0]
click at [128, 210] on h4 "Facebook User" at bounding box center [154, 210] width 112 height 8
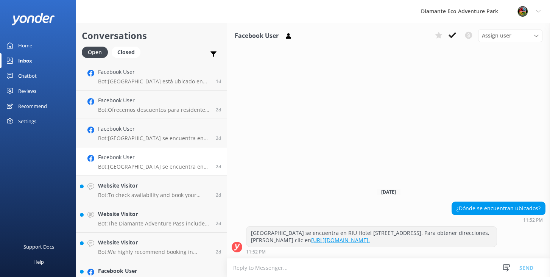
scroll to position [606, 0]
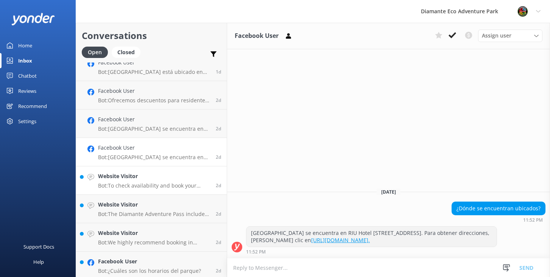
click at [133, 171] on link "Website Visitor Bot: To check availability and book your adventure at [GEOGRAPH…" at bounding box center [151, 180] width 151 height 28
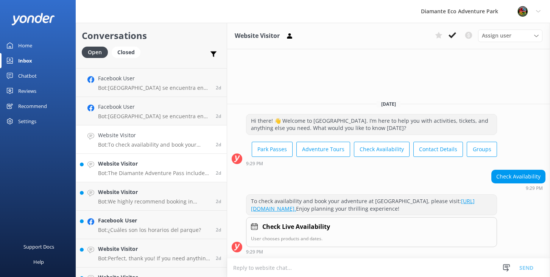
scroll to position [653, 0]
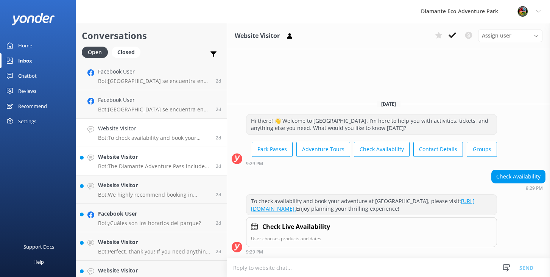
click at [136, 160] on h4 "Website Visitor" at bounding box center [154, 156] width 112 height 8
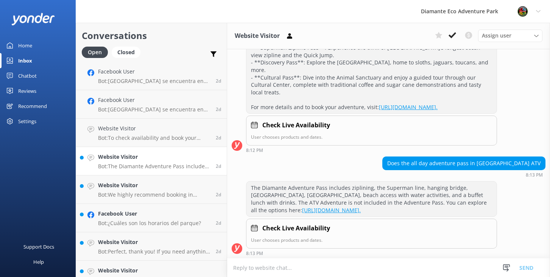
scroll to position [139, 0]
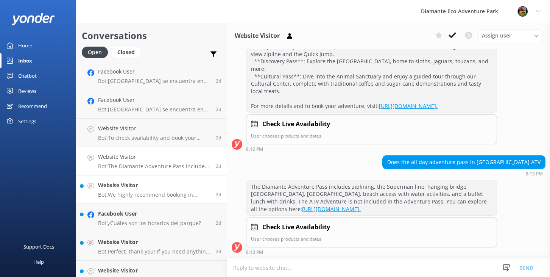
click at [141, 199] on link "Website Visitor Bot: We highly recommend booking in advance to secure your pref…" at bounding box center [151, 189] width 151 height 28
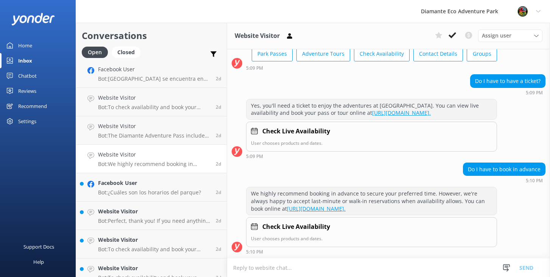
scroll to position [691, 0]
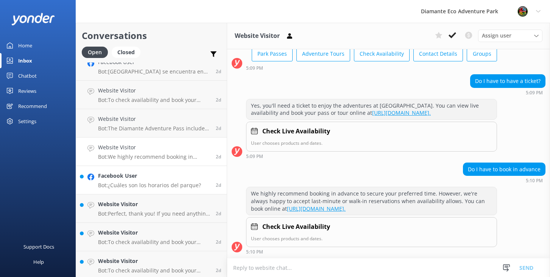
click at [135, 179] on h4 "Facebook User" at bounding box center [149, 175] width 103 height 8
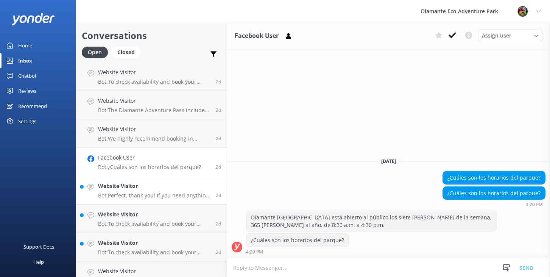
scroll to position [710, 0]
click at [123, 188] on h4 "Website Visitor" at bounding box center [154, 185] width 112 height 8
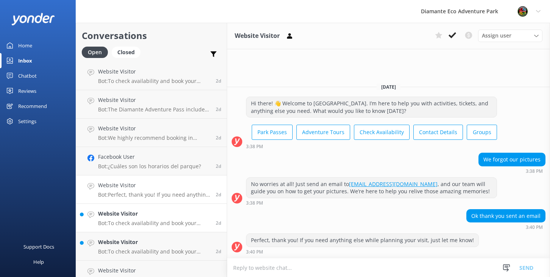
click at [124, 222] on p "Bot: To check availability and book your adventure at [GEOGRAPHIC_DATA], please…" at bounding box center [154, 222] width 112 height 7
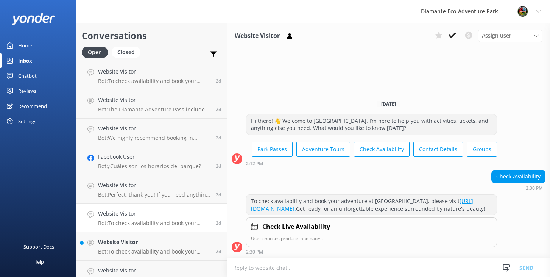
click at [21, 47] on div "Home" at bounding box center [25, 45] width 14 height 15
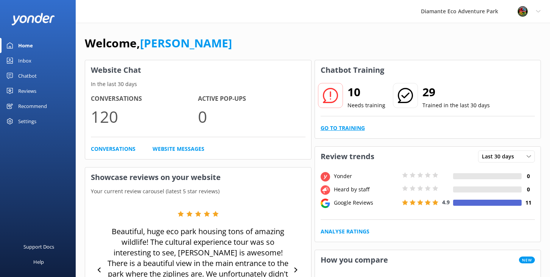
click at [342, 131] on link "Go to Training" at bounding box center [342, 128] width 44 height 8
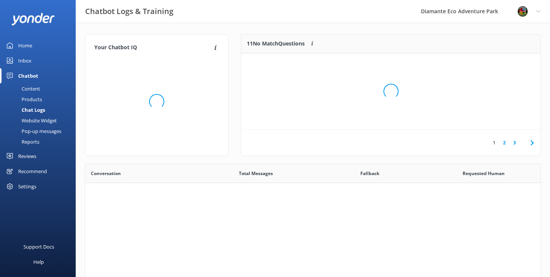
scroll to position [265, 455]
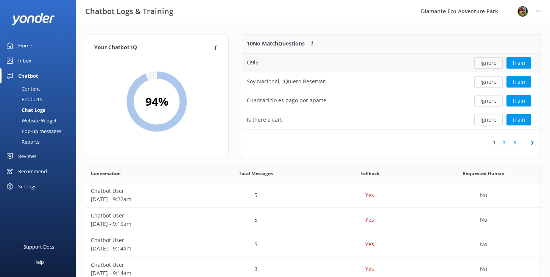
click at [487, 62] on button "Ignore" at bounding box center [488, 62] width 28 height 11
click at [505, 144] on link "2" at bounding box center [504, 142] width 10 height 7
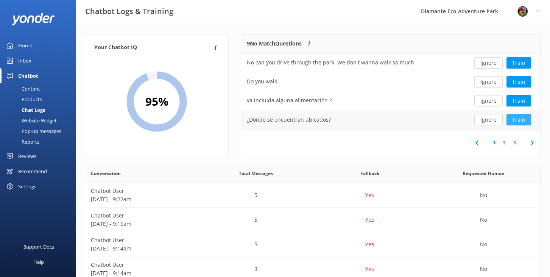
click at [528, 120] on button "Train" at bounding box center [518, 119] width 25 height 11
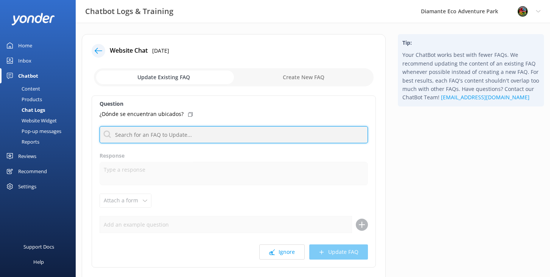
click at [151, 135] on input "text" at bounding box center [234, 134] width 268 height 17
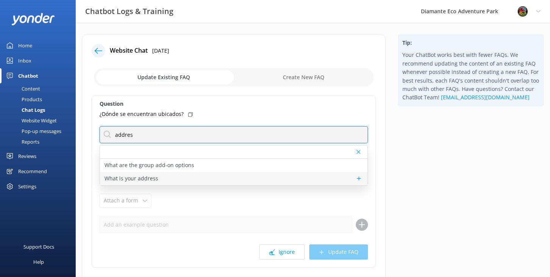
type input "addres"
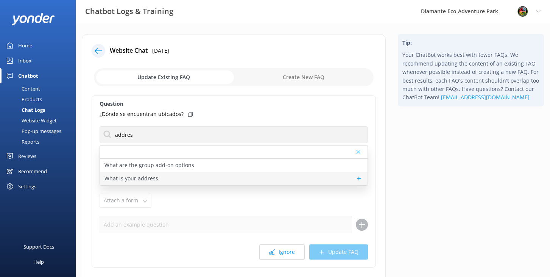
click at [114, 178] on p "What is your address" at bounding box center [131, 178] width 54 height 8
type textarea "[GEOGRAPHIC_DATA] is located at RIU Hotel [STREET_ADDRESS]. For directions, cli…"
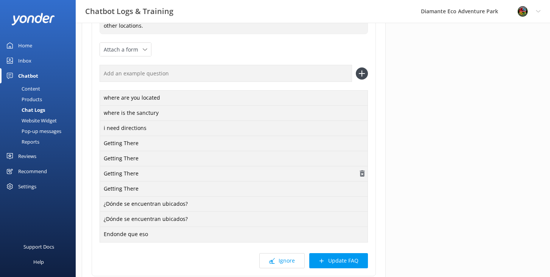
scroll to position [210, 0]
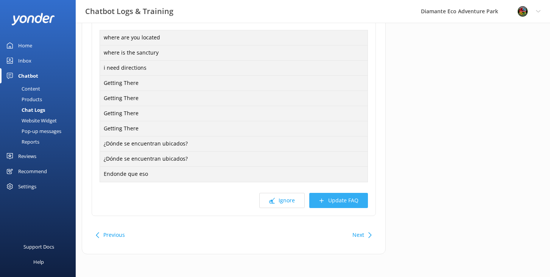
click at [353, 202] on button "Update FAQ" at bounding box center [338, 200] width 59 height 15
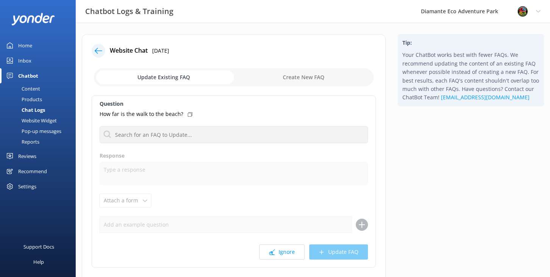
click at [98, 52] on icon at bounding box center [99, 51] width 8 height 8
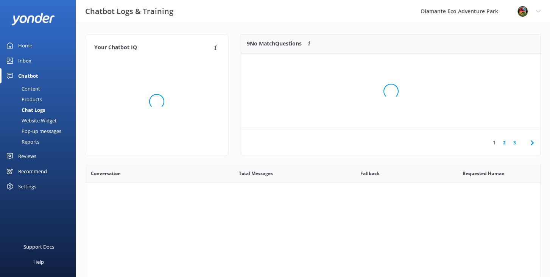
scroll to position [265, 455]
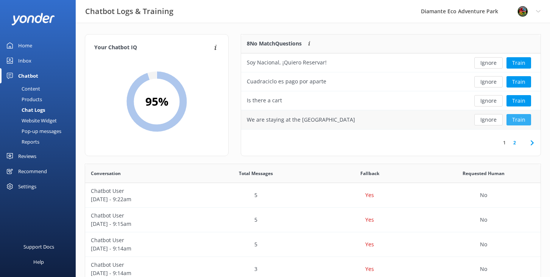
click at [521, 118] on button "Train" at bounding box center [518, 119] width 25 height 11
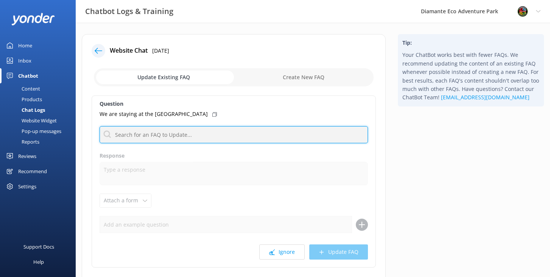
click at [132, 138] on input "text" at bounding box center [234, 134] width 268 height 17
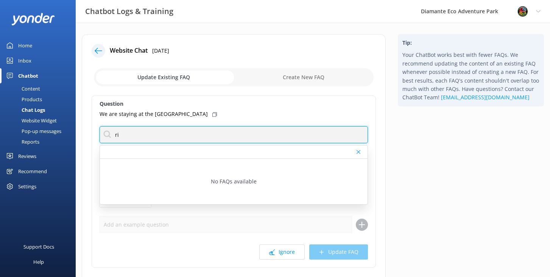
type input "r"
type input "R"
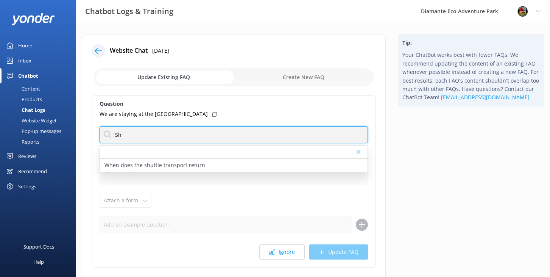
type input "S"
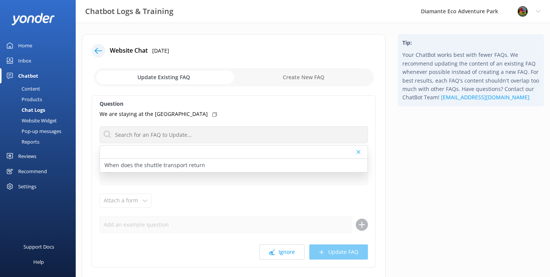
click at [241, 114] on div "We are staying at the [GEOGRAPHIC_DATA]" at bounding box center [234, 114] width 268 height 8
